Goal: Check status: Check status

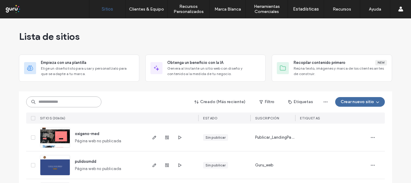
click at [75, 100] on input at bounding box center [63, 101] width 75 height 11
paste input "**********"
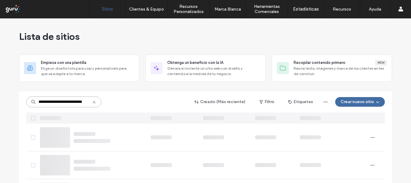
type input "**********"
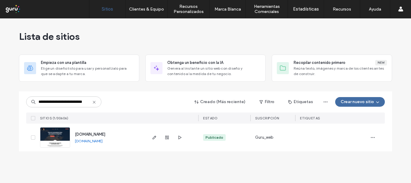
scroll to position [0, 0]
click at [57, 135] on img at bounding box center [54, 147] width 29 height 41
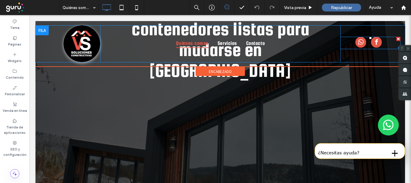
click at [371, 46] on span "facebook" at bounding box center [376, 42] width 11 height 11
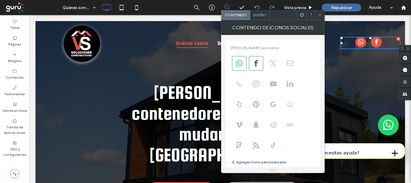
click at [250, 164] on button "Agregar ícono personalizado" at bounding box center [259, 161] width 56 height 7
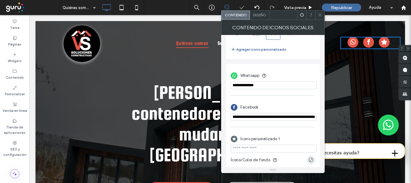
scroll to position [172, 0]
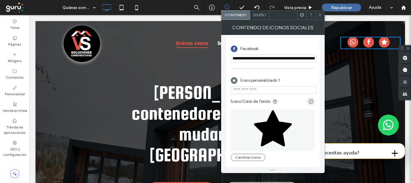
click at [268, 118] on icon at bounding box center [273, 128] width 38 height 36
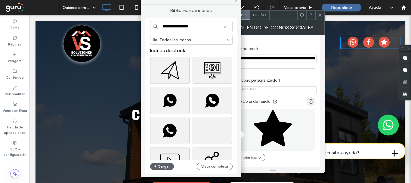
click at [225, 26] on use at bounding box center [225, 26] width 3 height 3
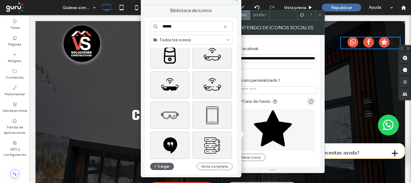
scroll to position [3560, 0]
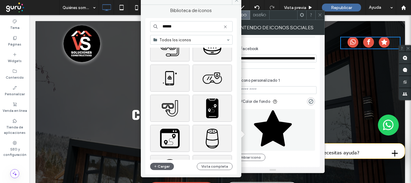
type input "******"
click at [212, 94] on div "Seleccione" at bounding box center [193, 79] width 87 height 30
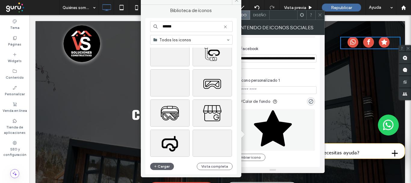
scroll to position [314, 0]
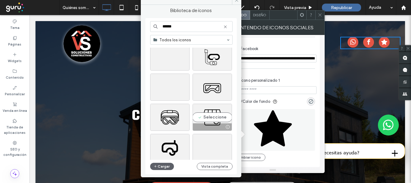
click at [212, 119] on div "Seleccione" at bounding box center [211, 116] width 39 height 27
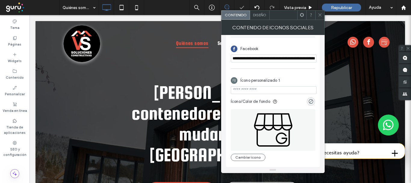
click at [259, 92] on input "url" at bounding box center [274, 90] width 86 height 8
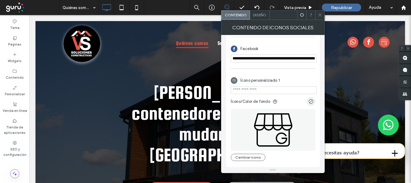
paste input "**********"
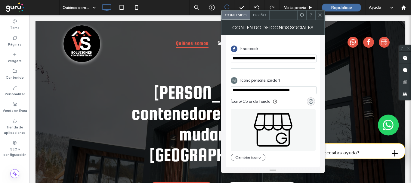
type input "**********"
click at [321, 16] on use at bounding box center [319, 15] width 3 height 3
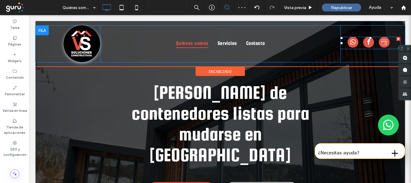
click at [384, 47] on link "Social network" at bounding box center [384, 43] width 11 height 12
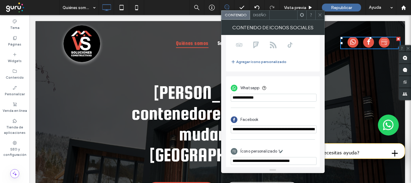
scroll to position [105, 0]
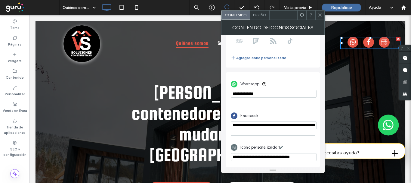
click at [318, 18] on span at bounding box center [320, 15] width 5 height 9
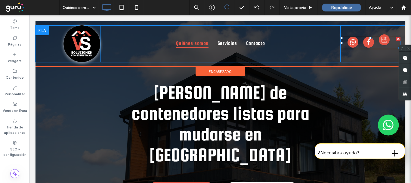
click at [385, 42] on link "Social network" at bounding box center [384, 43] width 11 height 12
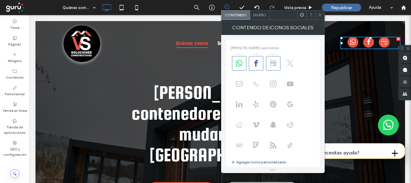
click at [319, 18] on span at bounding box center [320, 15] width 5 height 9
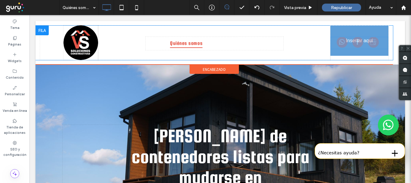
drag, startPoint x: 377, startPoint y: 42, endPoint x: 390, endPoint y: 57, distance: 19.0
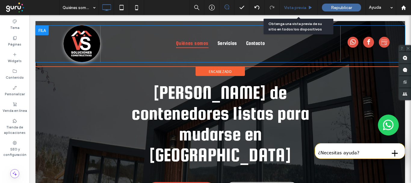
click at [299, 4] on div "Vista previa" at bounding box center [298, 7] width 38 height 15
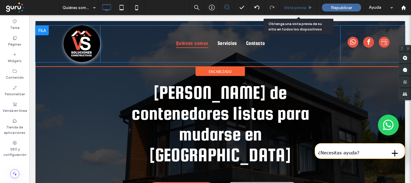
click at [299, 4] on div "Vista previa" at bounding box center [298, 7] width 38 height 15
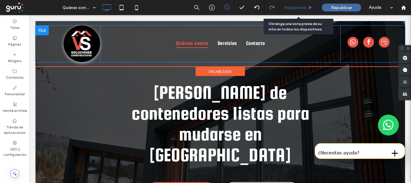
click at [299, 4] on div "Vista previa" at bounding box center [298, 7] width 38 height 15
click at [300, 7] on span "Vista previa" at bounding box center [295, 7] width 22 height 5
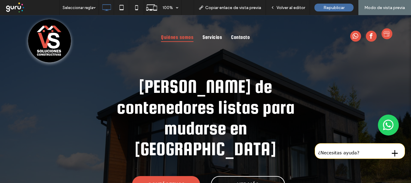
click at [383, 37] on span "Social network" at bounding box center [386, 33] width 11 height 11
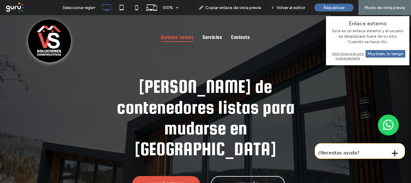
click at [356, 53] on div "Abrir enlace en una nueva pestaña" at bounding box center [367, 55] width 75 height 11
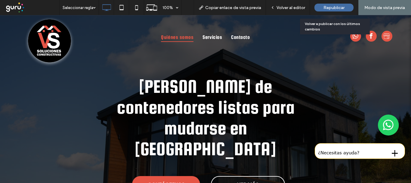
click at [336, 6] on span "Republicar" at bounding box center [333, 7] width 21 height 5
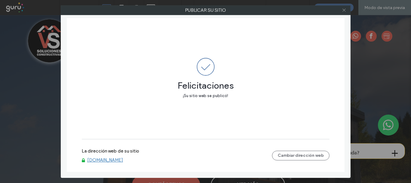
click at [343, 12] on icon at bounding box center [344, 10] width 5 height 5
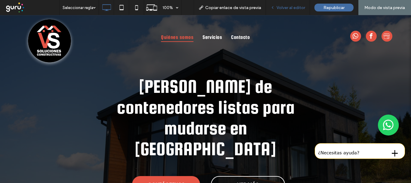
click at [277, 11] on div "Volver al editor" at bounding box center [288, 7] width 44 height 15
click at [281, 5] on span "Volver al editor" at bounding box center [290, 7] width 29 height 5
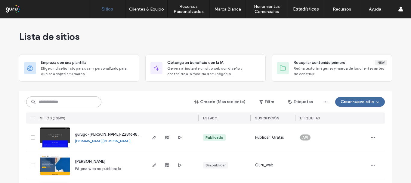
click at [78, 101] on input at bounding box center [63, 101] width 75 height 11
paste input "**********"
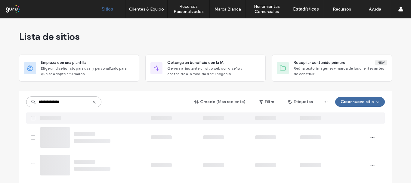
type input "**********"
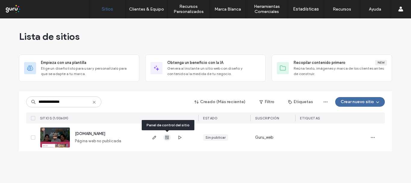
click at [168, 139] on use "button" at bounding box center [167, 137] width 4 height 4
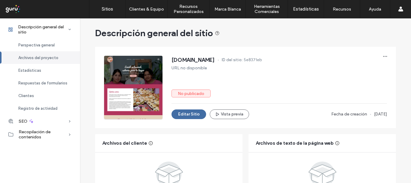
scroll to position [504, 0]
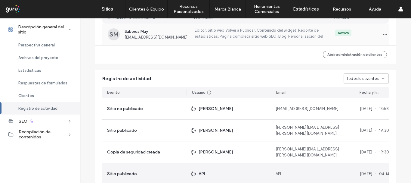
scroll to position [427, 0]
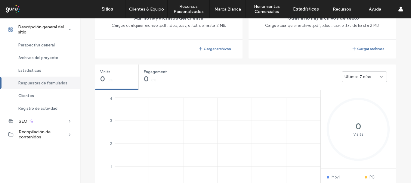
scroll to position [172, 0]
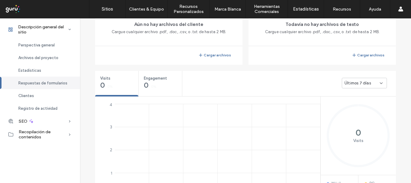
click at [371, 81] on div "Últimos 7 días" at bounding box center [361, 83] width 35 height 6
click at [375, 117] on div "Últimos 30 [PERSON_NAME]" at bounding box center [362, 114] width 45 height 11
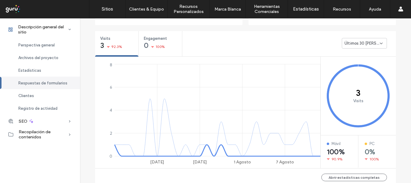
scroll to position [212, 0]
